Goal: Information Seeking & Learning: Learn about a topic

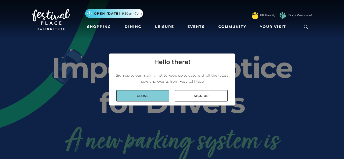
click at [156, 97] on link "Close" at bounding box center [142, 95] width 53 height 11
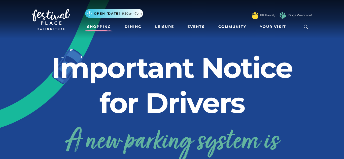
click at [100, 28] on link "Shopping" at bounding box center [99, 26] width 28 height 9
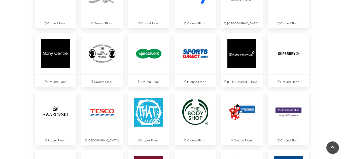
scroll to position [1165, 0]
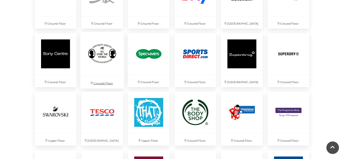
click at [101, 44] on img at bounding box center [102, 54] width 44 height 44
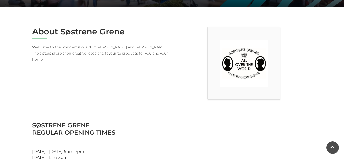
scroll to position [134, 0]
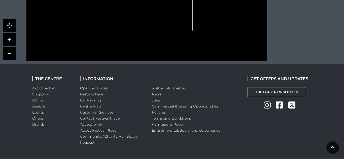
scroll to position [426, 0]
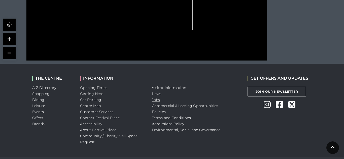
click at [158, 100] on link "Jobs" at bounding box center [156, 100] width 8 height 5
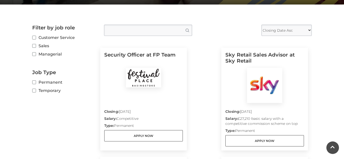
scroll to position [122, 0]
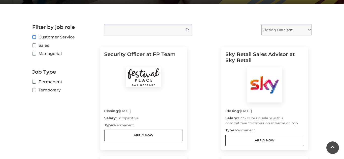
click at [34, 37] on input "Customer Service" at bounding box center [33, 37] width 3 height 3
click at [35, 36] on input "Customer Service" at bounding box center [33, 37] width 3 height 3
checkbox input "true"
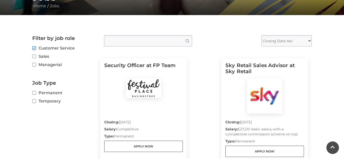
scroll to position [109, 0]
